Goal: Transaction & Acquisition: Subscribe to service/newsletter

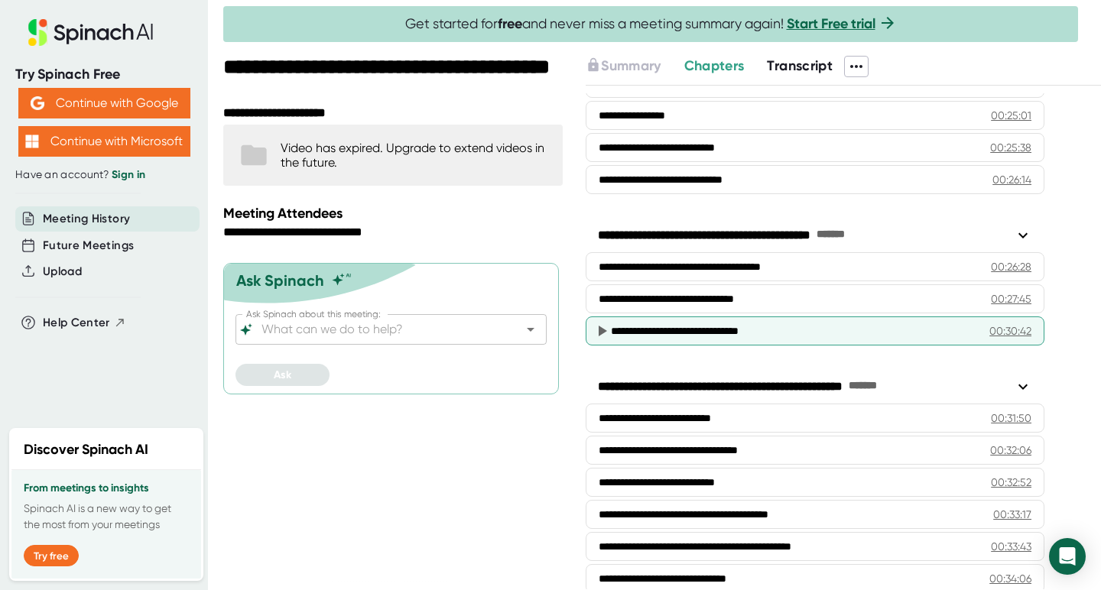
scroll to position [1163, 0]
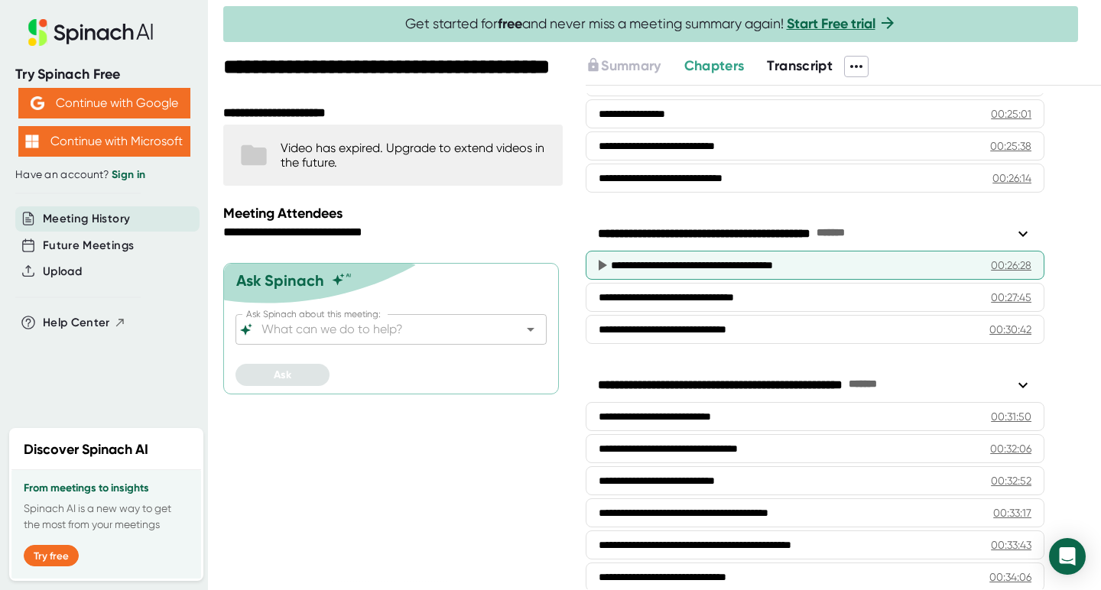
click at [1015, 260] on div "00:26:28" at bounding box center [1011, 265] width 41 height 15
click at [1014, 262] on div "00:26:28" at bounding box center [1011, 265] width 41 height 15
click at [980, 264] on div "**********" at bounding box center [815, 265] width 459 height 29
click at [602, 260] on icon at bounding box center [601, 265] width 18 height 18
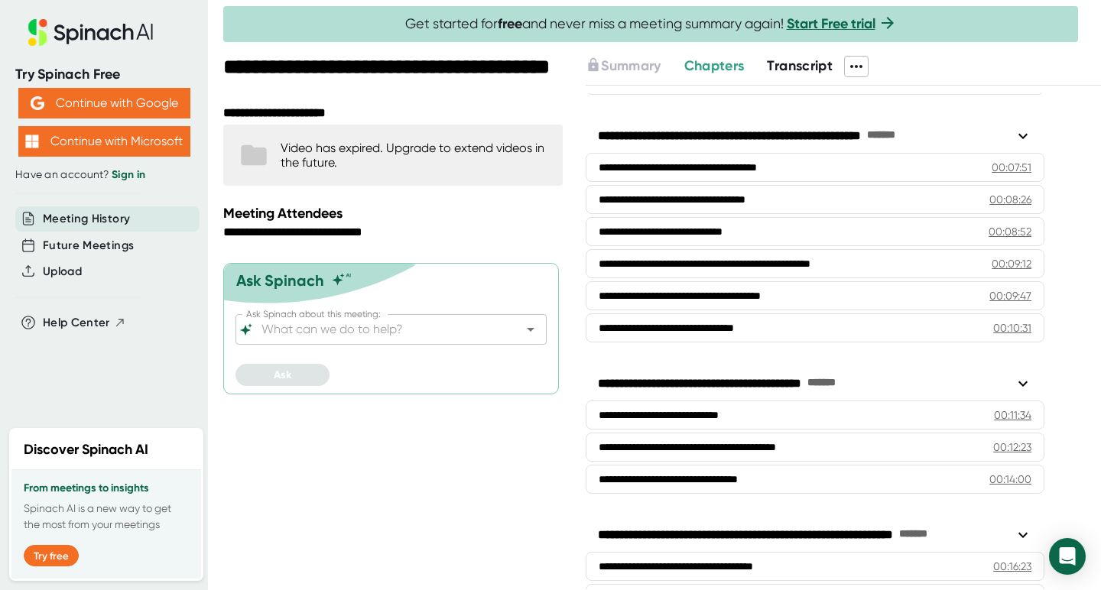
scroll to position [203, 0]
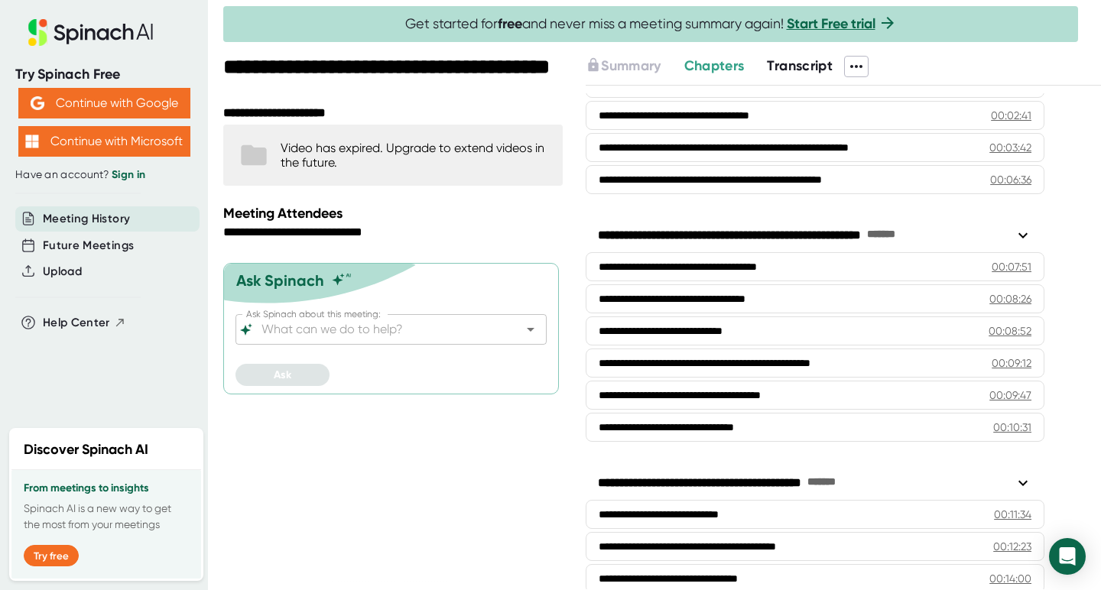
click at [835, 26] on link "Start Free trial" at bounding box center [831, 23] width 89 height 17
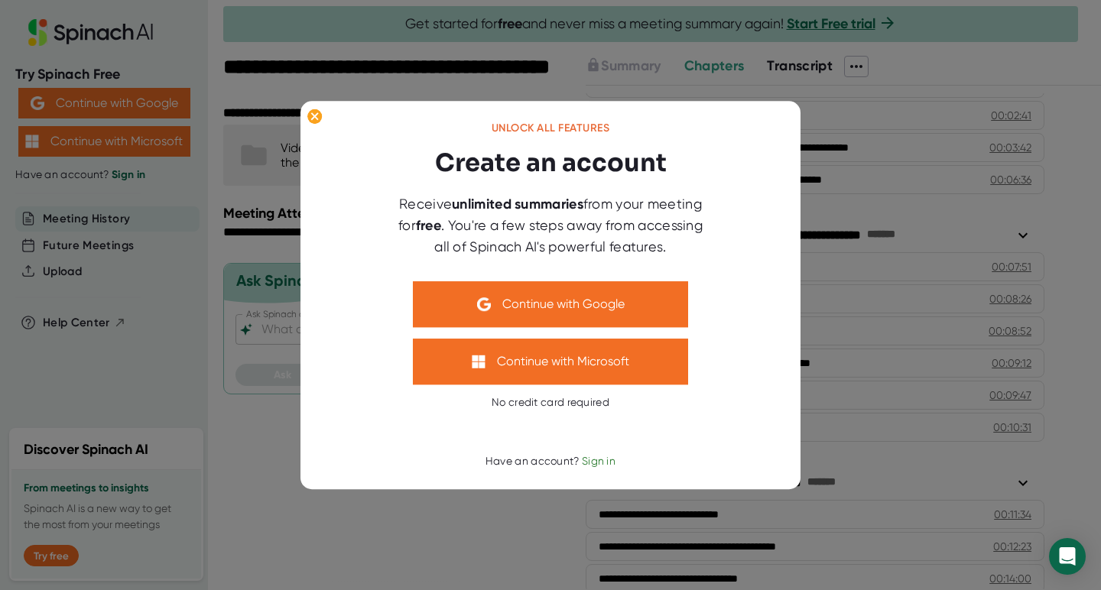
click at [835, 26] on div at bounding box center [550, 295] width 1101 height 590
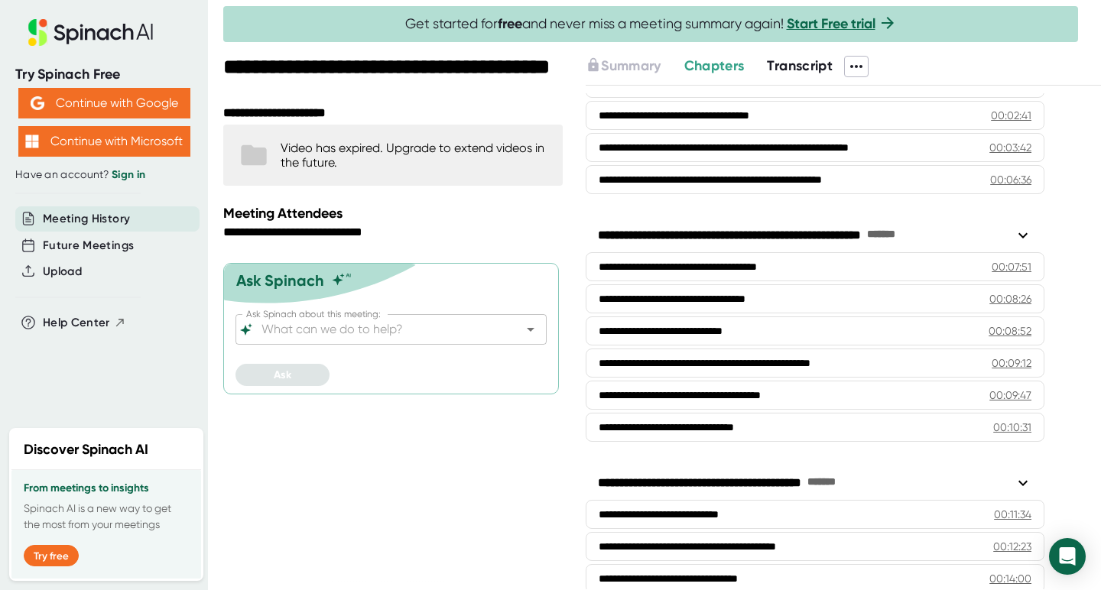
click at [835, 26] on link "Start Free trial" at bounding box center [831, 23] width 89 height 17
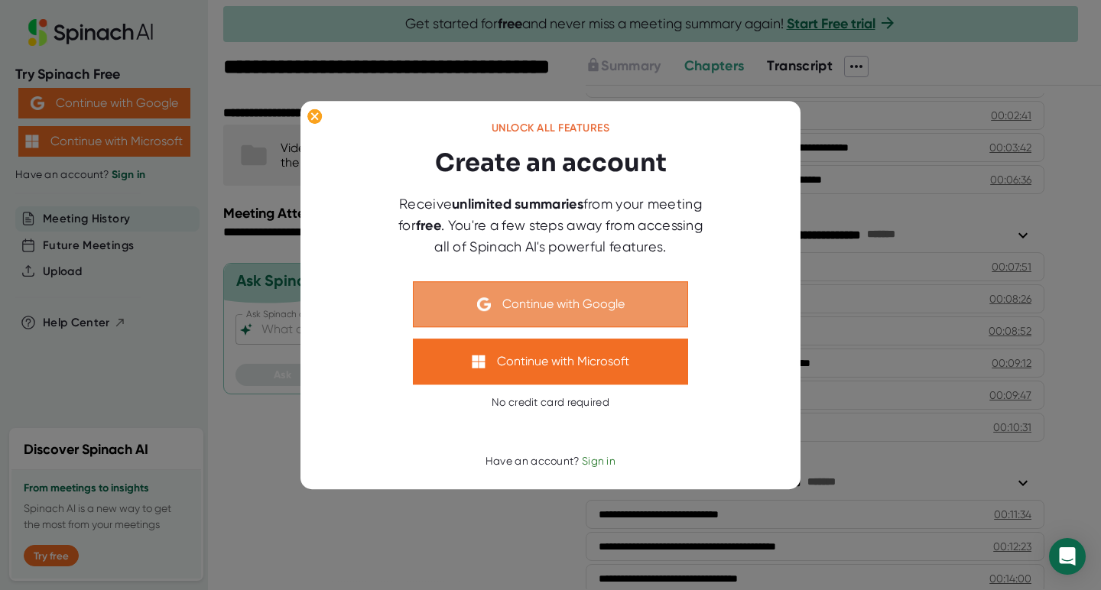
click at [538, 307] on button "Continue with Google" at bounding box center [550, 304] width 275 height 46
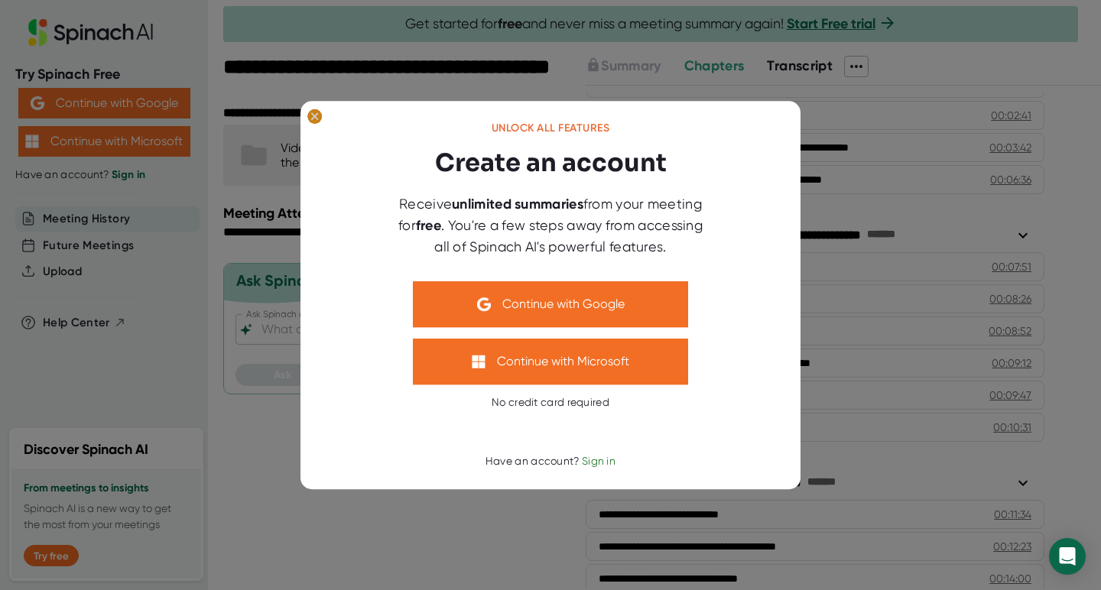
click at [316, 118] on icon at bounding box center [314, 116] width 7 height 7
